Goal: Task Accomplishment & Management: Manage account settings

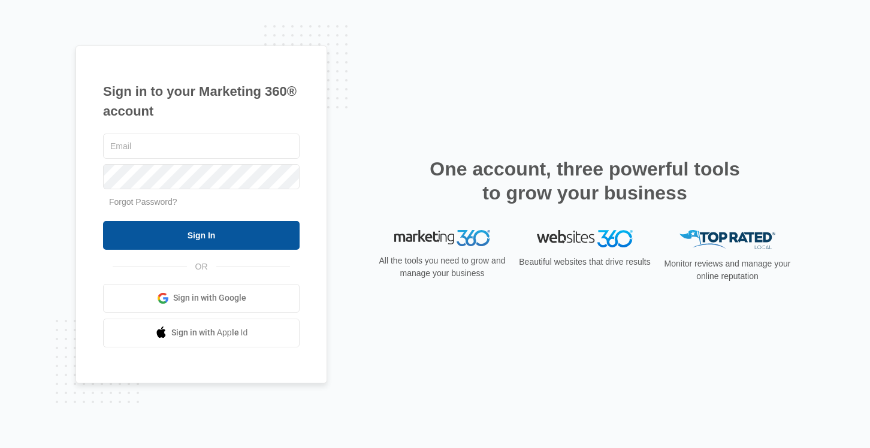
type input "[PERSON_NAME][EMAIL_ADDRESS][PERSON_NAME][DOMAIN_NAME]"
click at [194, 236] on input "Sign In" at bounding box center [201, 235] width 197 height 29
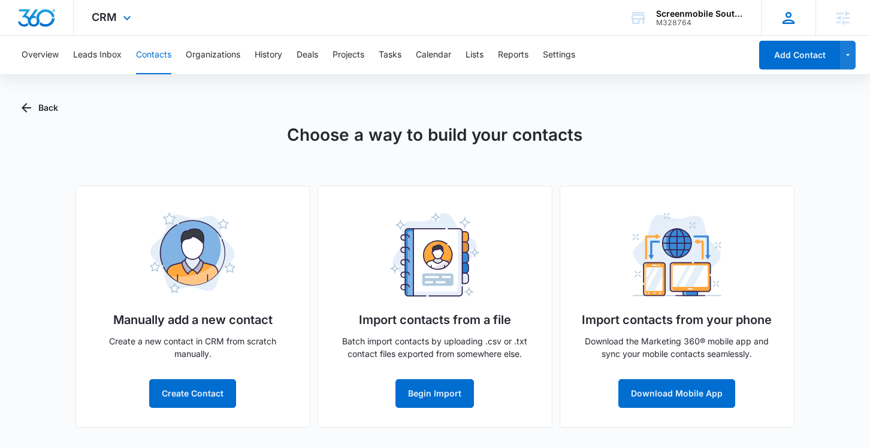
click at [794, 22] on icon at bounding box center [788, 18] width 12 height 12
click at [793, 17] on div at bounding box center [788, 18] width 18 height 18
